Goal: Check status: Check status

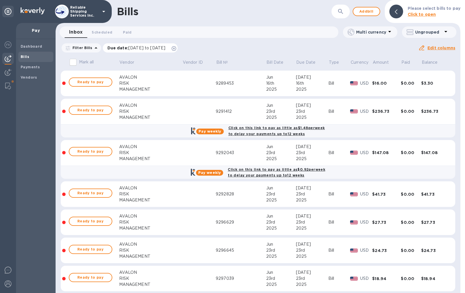
click at [176, 48] on icon at bounding box center [174, 48] width 5 height 5
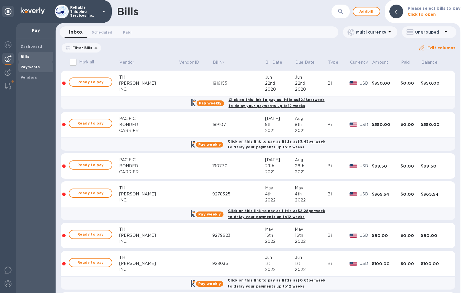
click at [40, 70] on span "Payments" at bounding box center [36, 67] width 30 height 6
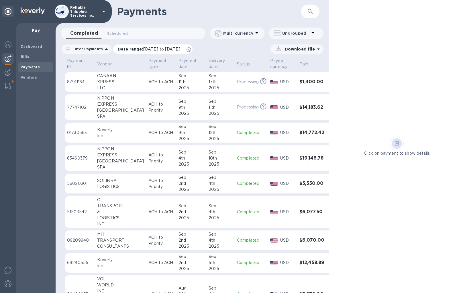
click at [191, 48] on icon at bounding box center [189, 49] width 5 height 5
click at [7, 73] on img at bounding box center [8, 72] width 7 height 7
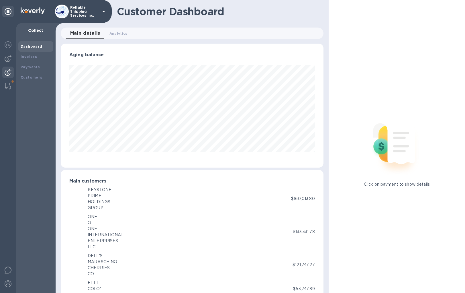
scroll to position [286570, 286433]
click at [37, 58] on div "Invoices" at bounding box center [36, 57] width 30 height 6
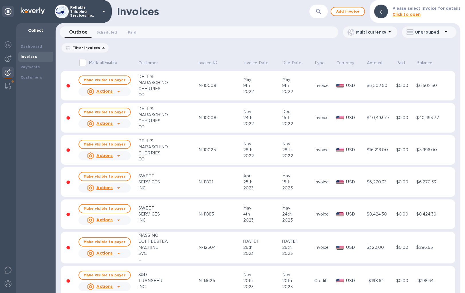
click at [319, 11] on icon "button" at bounding box center [318, 11] width 5 height 5
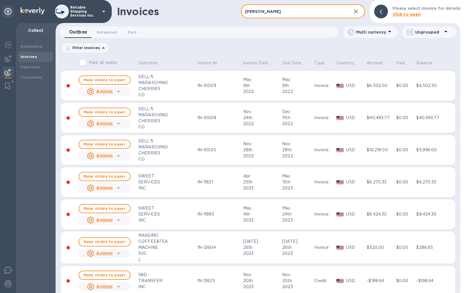
type input "[PERSON_NAME]"
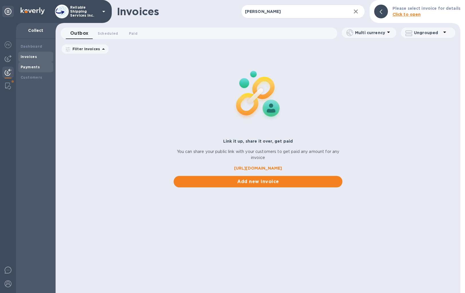
click at [39, 67] on div "Payments" at bounding box center [36, 67] width 30 height 6
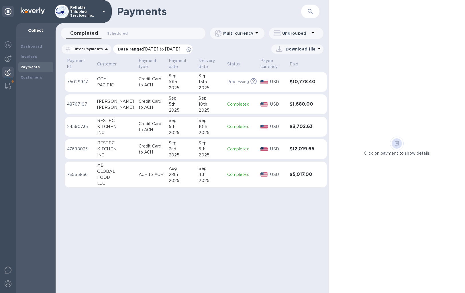
click at [191, 50] on icon at bounding box center [189, 49] width 5 height 5
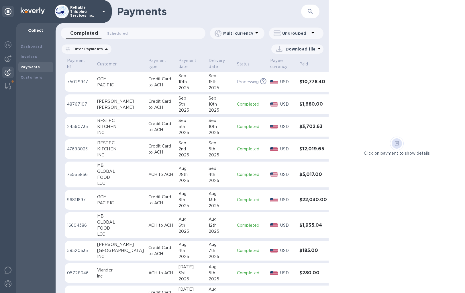
click at [317, 12] on button "button" at bounding box center [311, 12] width 14 height 14
type input "[PERSON_NAME]"
